Goal: Check status: Check status

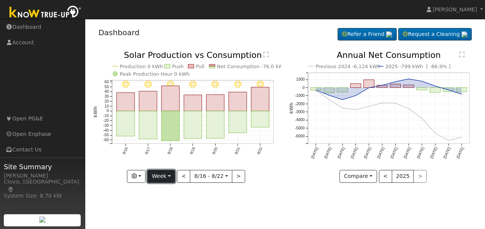
click at [170, 177] on button "Week" at bounding box center [161, 176] width 28 height 13
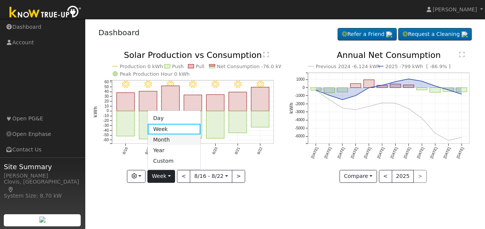
click at [165, 142] on link "Month" at bounding box center [174, 139] width 53 height 11
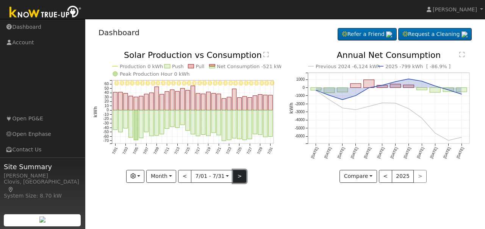
click at [236, 178] on button ">" at bounding box center [239, 176] width 13 height 13
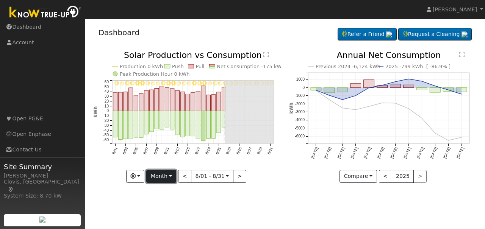
click at [174, 178] on button "Month" at bounding box center [161, 176] width 30 height 13
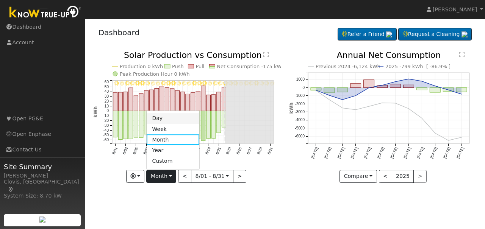
click at [171, 122] on link "Day" at bounding box center [173, 118] width 53 height 11
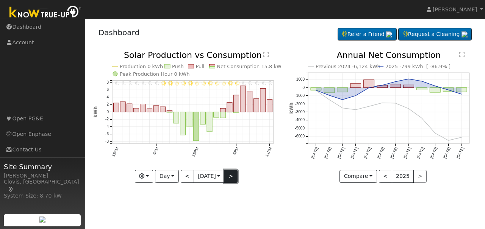
click at [230, 177] on button ">" at bounding box center [230, 176] width 13 height 13
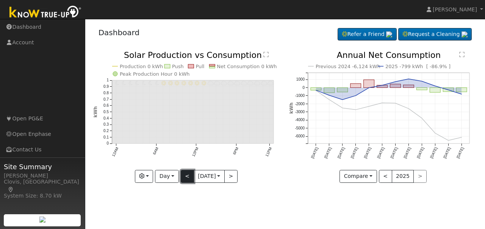
click at [183, 176] on button "<" at bounding box center [187, 176] width 13 height 13
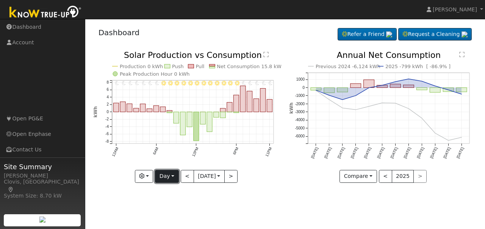
click at [174, 176] on button "Day" at bounding box center [166, 176] width 23 height 13
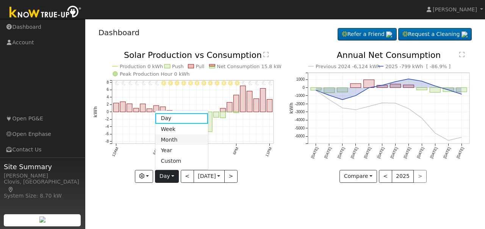
click at [180, 141] on link "Month" at bounding box center [181, 139] width 53 height 11
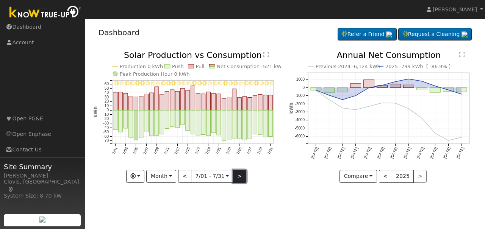
click at [237, 179] on button ">" at bounding box center [239, 176] width 13 height 13
type input "[DATE]"
